Goal: Transaction & Acquisition: Download file/media

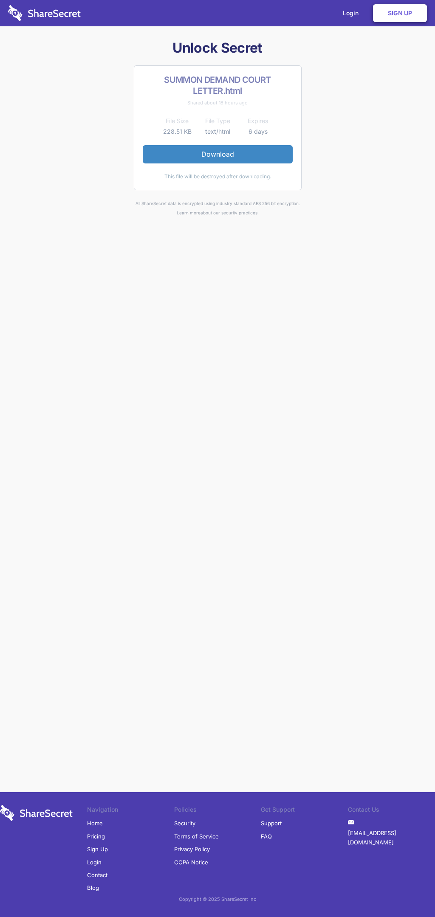
click at [217, 154] on link "Download" at bounding box center [218, 154] width 150 height 18
